Goal: Task Accomplishment & Management: Manage account settings

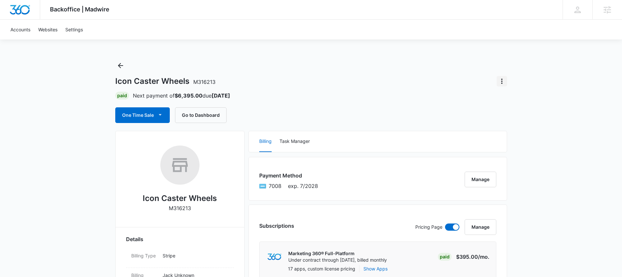
click at [505, 80] on icon "Actions" at bounding box center [502, 81] width 8 height 8
click at [526, 98] on div "Close Account" at bounding box center [520, 99] width 31 height 5
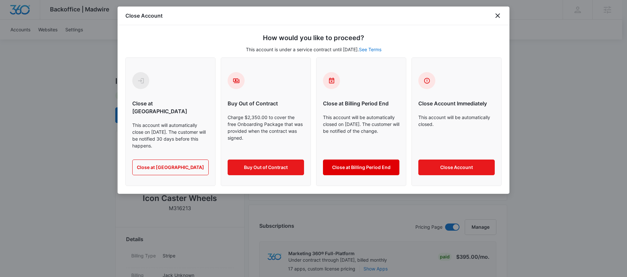
click at [372, 161] on button "Close at Billing Period End" at bounding box center [361, 168] width 76 height 16
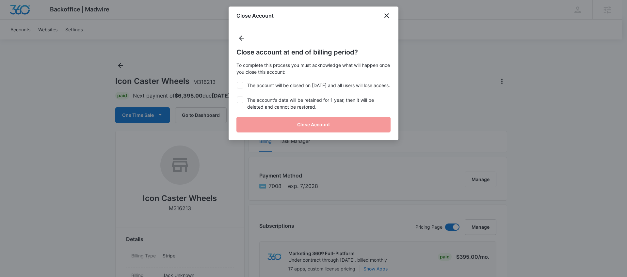
click at [246, 82] on label "The account will be closed on Sep 11, 2025 and all users will lose access." at bounding box center [313, 85] width 154 height 7
click at [237, 82] on input "The account will be closed on Sep 11, 2025 and all users will lose access." at bounding box center [236, 82] width 0 height 0
checkbox input "true"
drag, startPoint x: 254, startPoint y: 110, endPoint x: 259, endPoint y: 113, distance: 5.7
click at [254, 110] on label "The account's data will be retained for 1 year, then it will be deleted and can…" at bounding box center [313, 104] width 154 height 14
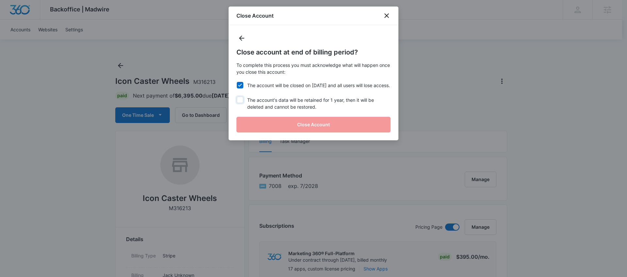
click at [237, 97] on input "The account's data will be retained for 1 year, then it will be deleted and can…" at bounding box center [236, 97] width 0 height 0
checkbox input "true"
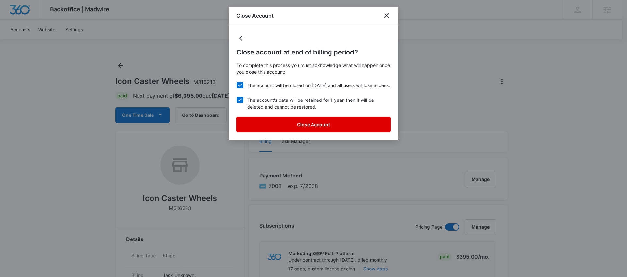
click at [287, 132] on button "Close Account" at bounding box center [313, 125] width 154 height 16
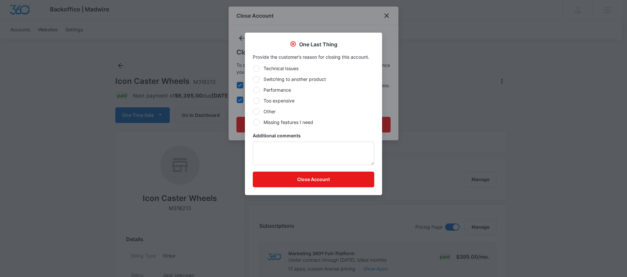
click at [284, 102] on label "Too expensive" at bounding box center [313, 100] width 121 height 7
click at [253, 101] on input "Too expensive" at bounding box center [253, 101] width 0 height 0
radio input "true"
click at [326, 176] on button "Close Account" at bounding box center [313, 180] width 121 height 16
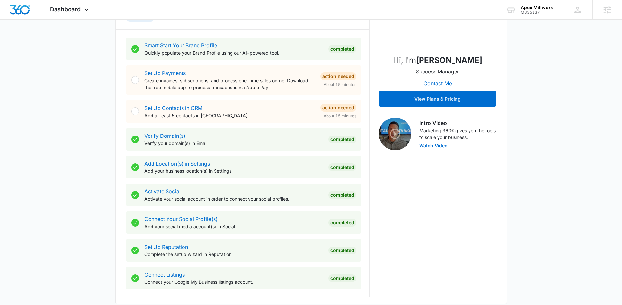
scroll to position [434, 0]
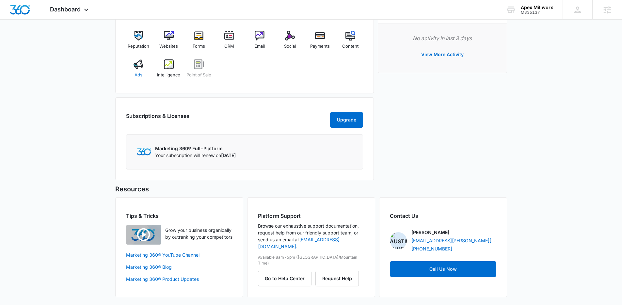
click at [131, 59] on div "Ads" at bounding box center [138, 71] width 25 height 24
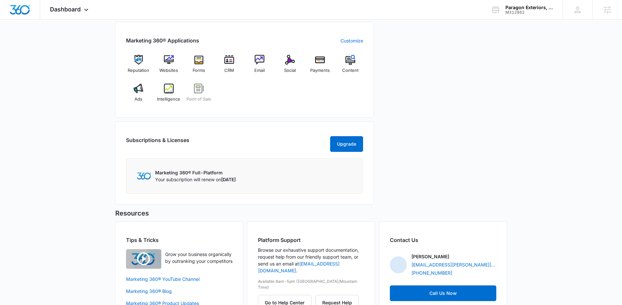
scroll to position [258, 0]
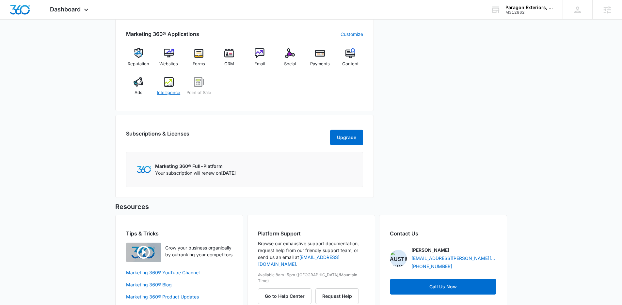
click at [165, 77] on img at bounding box center [169, 82] width 10 height 10
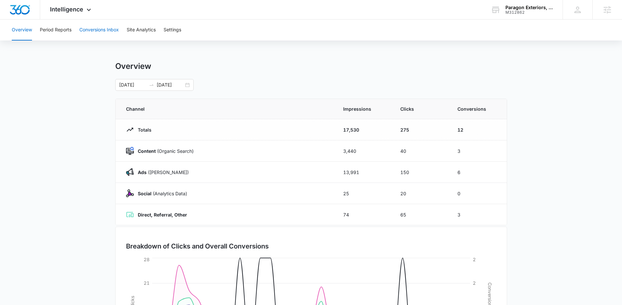
click at [99, 36] on button "Conversions Inbox" at bounding box center [98, 30] width 39 height 21
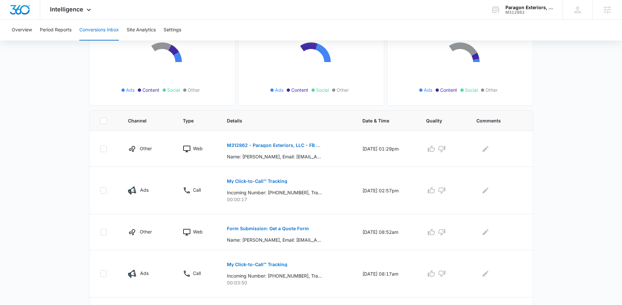
scroll to position [130, 0]
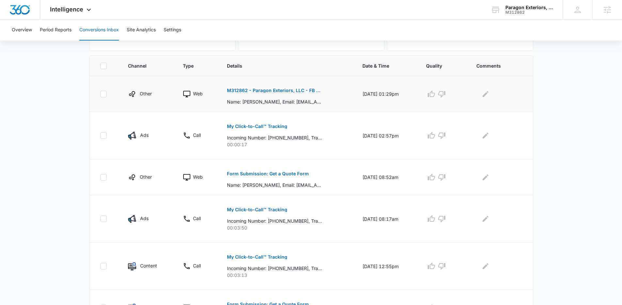
click at [270, 92] on p "M312862 - Paragon Exteriors, LLC - FB - Lead Gen" at bounding box center [274, 90] width 95 height 5
